Goal: Information Seeking & Learning: Understand process/instructions

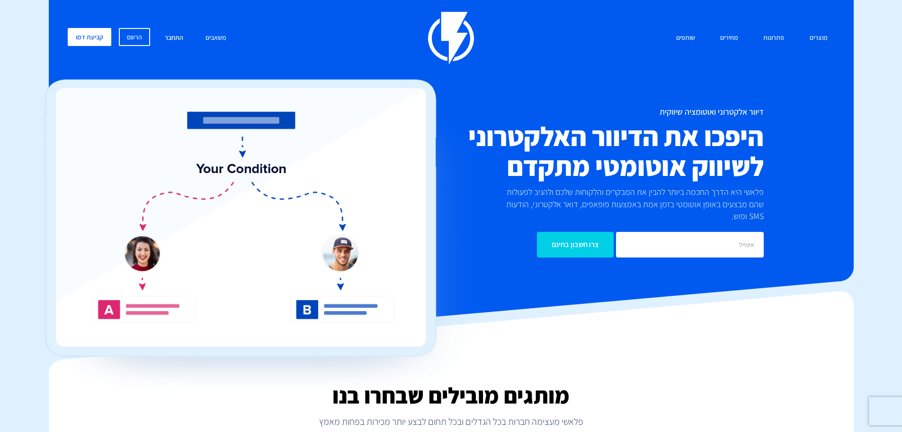
click at [176, 36] on link "התחבר" at bounding box center [174, 38] width 33 height 20
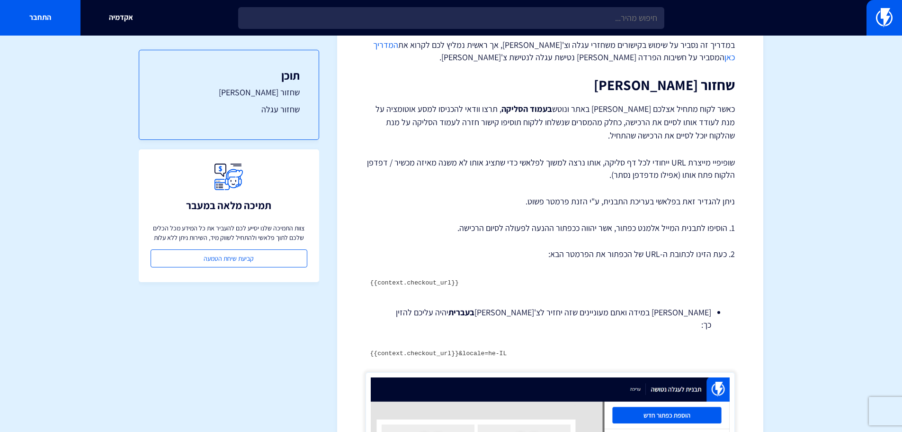
scroll to position [95, 0]
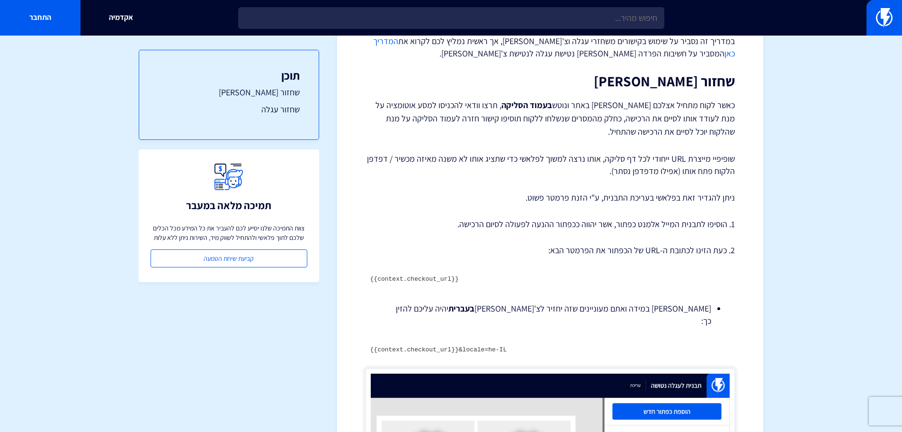
drag, startPoint x: 675, startPoint y: 309, endPoint x: 451, endPoint y: 310, distance: 223.6
click at [451, 310] on li "[PERSON_NAME] במידה ואתם מעוניינים שזה יחזיר לצ'[PERSON_NAME] בעברית יהיה עליכם…" at bounding box center [550, 314] width 322 height 24
click at [641, 226] on p "1. הוסיפו לתבנית המייל אלמנט כפתור, אשר יהווה ככפתור ההנעה לפעולה לסיום הרכישה." at bounding box center [551, 224] width 370 height 12
drag, startPoint x: 419, startPoint y: 276, endPoint x: 364, endPoint y: 276, distance: 55.0
click at [364, 276] on div "מרכז תמיכה תבניות דיוור אלקטרוני קישורי שחזור עגלה וצ'[PERSON_NAME] – שופיפיי ב…" at bounding box center [550, 375] width 426 height 840
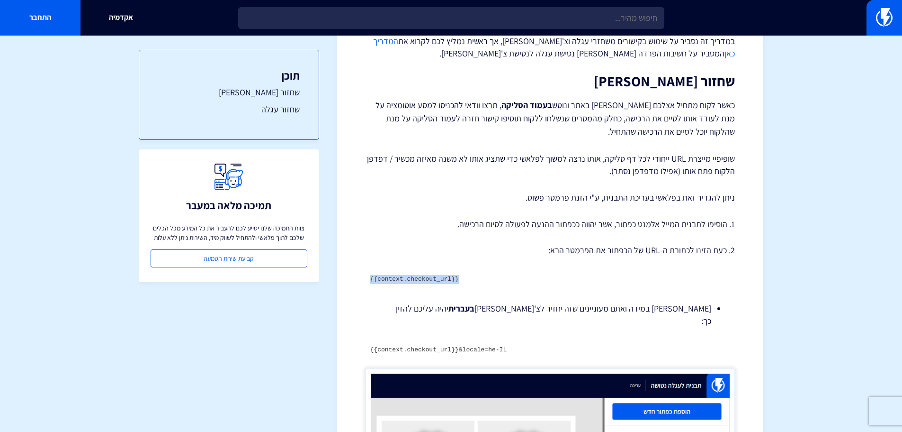
copy code "{{context.checkout_url}}"
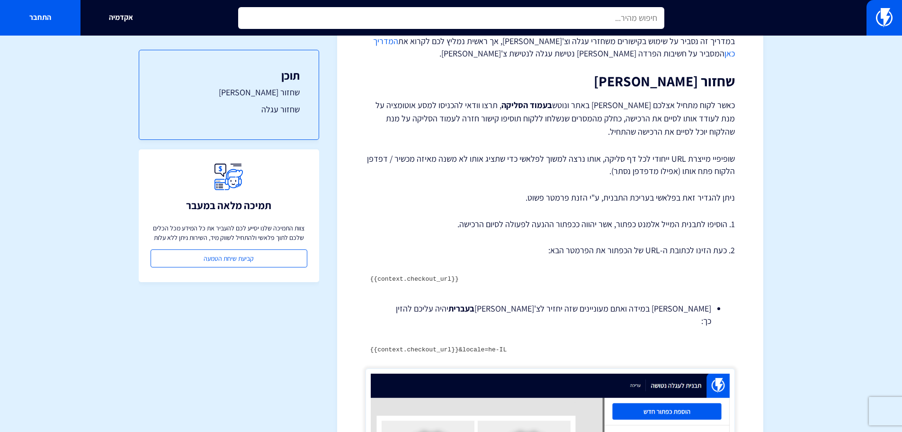
click at [644, 11] on input "text" at bounding box center [451, 18] width 426 height 22
paste input "{{context.checkout_url}}"
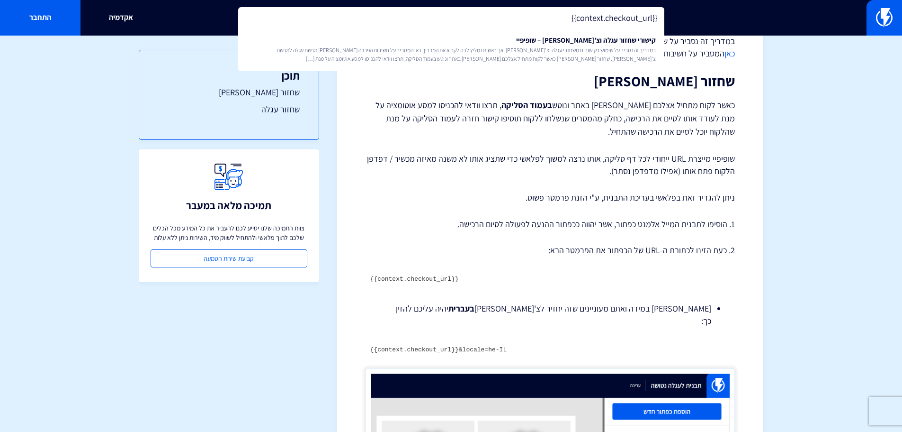
type input "{{context.checkout_url}}"
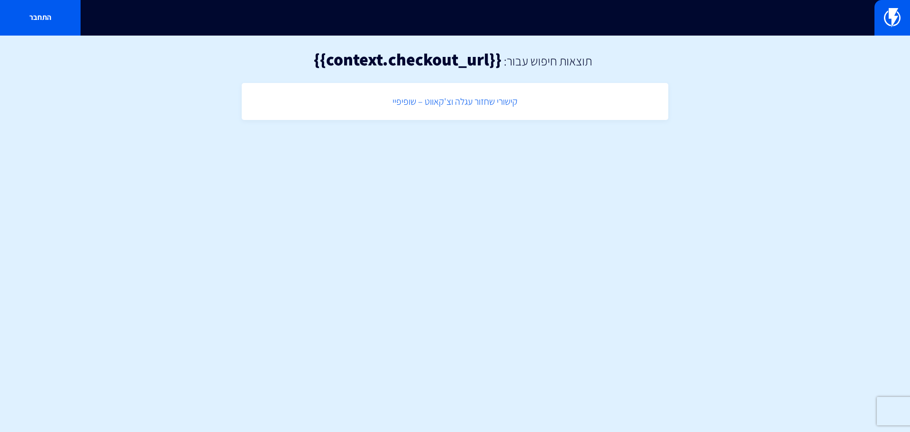
click at [570, 114] on link "קישורי שחזור עגלה וצ'קאווט – שופיפיי" at bounding box center [454, 102] width 417 height 28
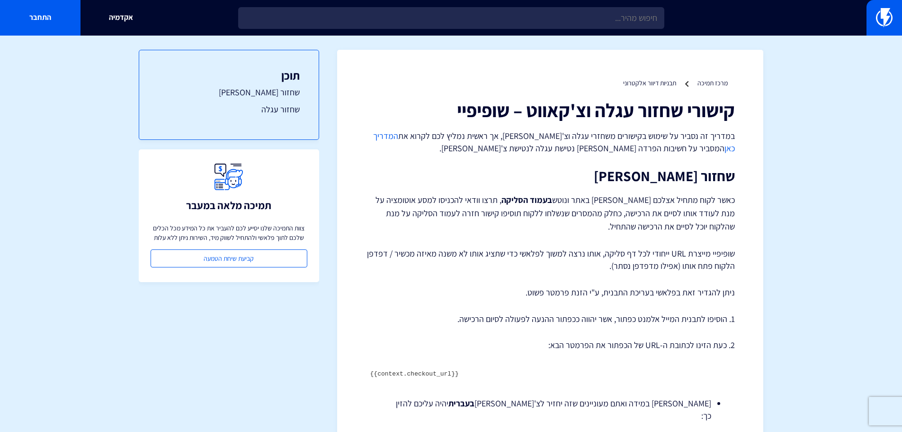
drag, startPoint x: 473, startPoint y: 372, endPoint x: 357, endPoint y: 371, distance: 116.5
copy code "{{context.checkout_url}}"
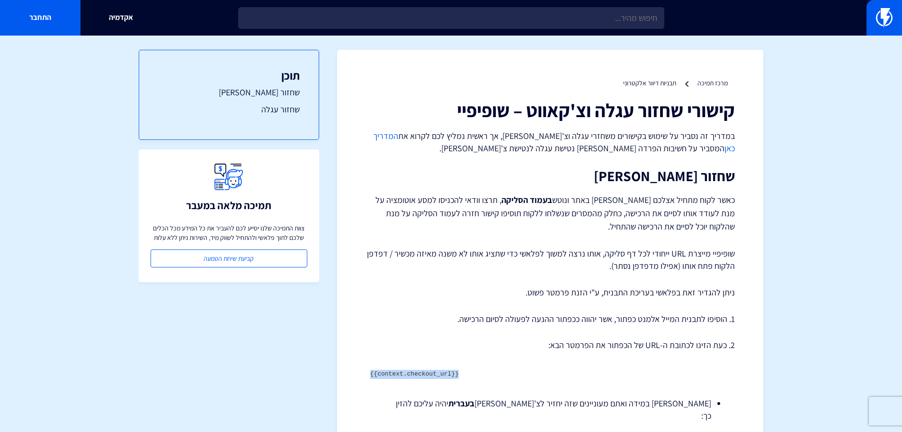
drag, startPoint x: 466, startPoint y: 372, endPoint x: 369, endPoint y: 375, distance: 97.2
click at [369, 375] on pre "{{context.checkout_url}}" at bounding box center [551, 374] width 370 height 18
copy code "{{context.checkout_url}}"
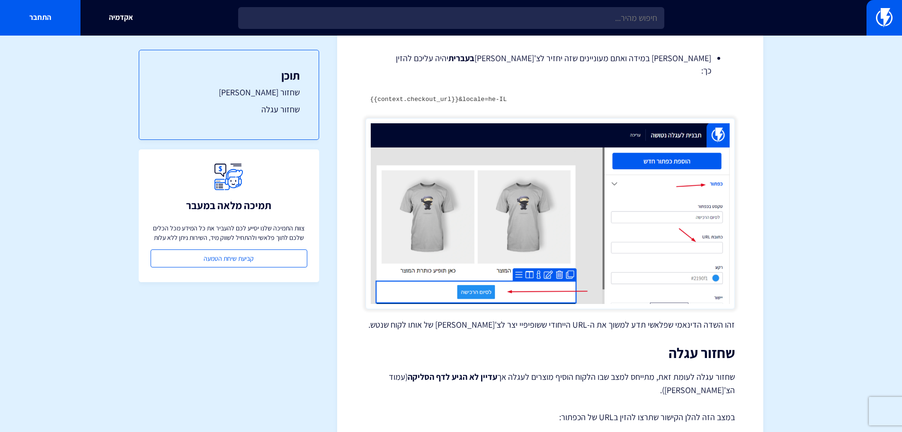
scroll to position [318, 0]
